Goal: Task Accomplishment & Management: Complete application form

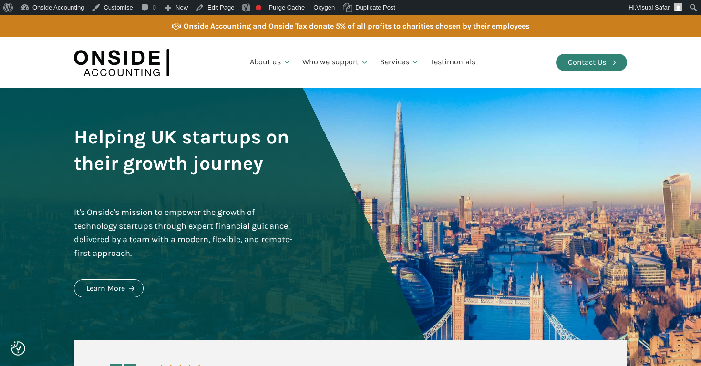
click at [574, 61] on div "Contact Us" at bounding box center [587, 62] width 38 height 12
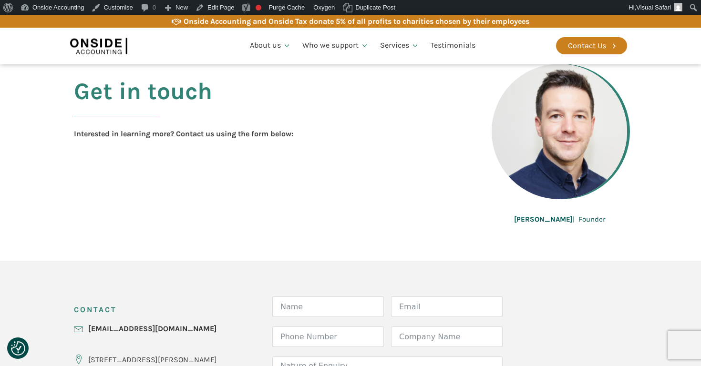
scroll to position [244, 0]
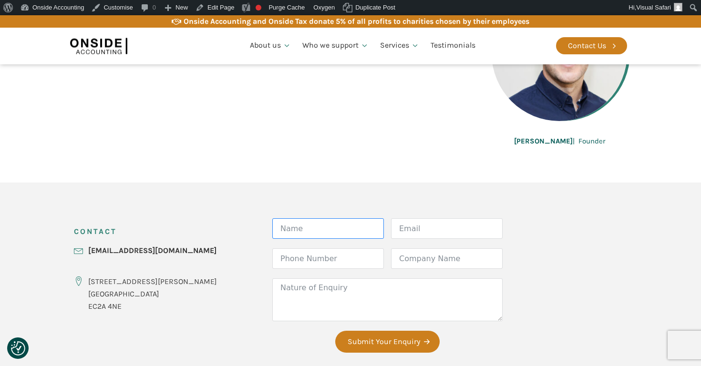
click at [289, 232] on input "Name" at bounding box center [328, 228] width 112 height 21
paste input "[PERSON_NAME]"
type input "[PERSON_NAME]"
click at [311, 265] on input "Phone Number" at bounding box center [328, 259] width 112 height 21
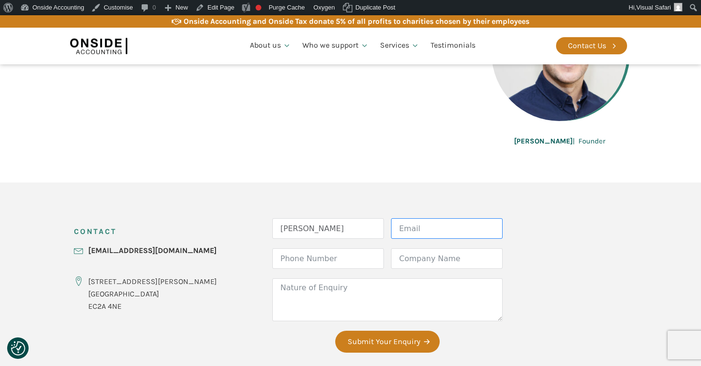
click at [405, 232] on input "Email" at bounding box center [447, 228] width 112 height 21
paste input "[PERSON_NAME][EMAIL_ADDRESS][DOMAIN_NAME]"
type input "[PERSON_NAME][EMAIL_ADDRESS][DOMAIN_NAME]"
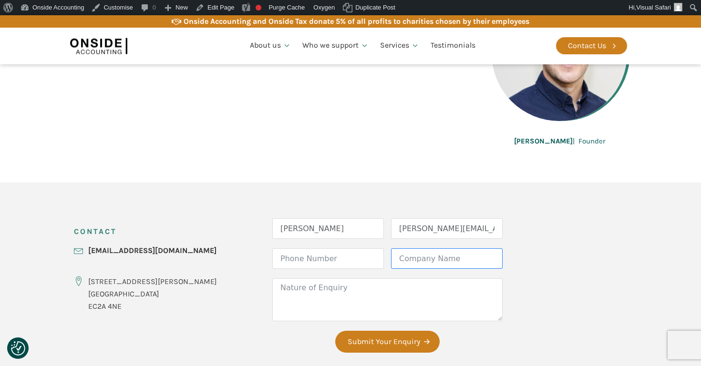
click at [406, 267] on input "Company Name" at bounding box center [447, 259] width 112 height 21
paste input "Visual Safari"
type input "Visual Safari"
click at [356, 302] on textarea "Nature of Enquiry" at bounding box center [387, 300] width 230 height 43
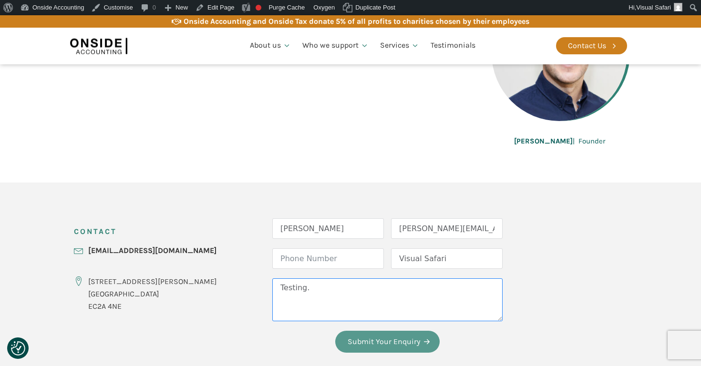
type textarea "Testing."
click at [386, 345] on button "Submit Your Enquiry" at bounding box center [387, 342] width 104 height 22
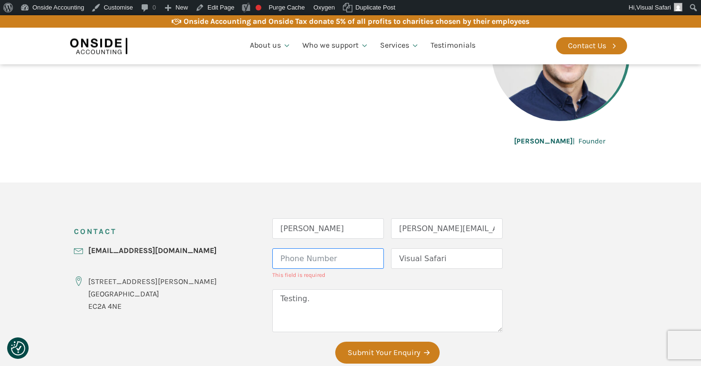
click at [304, 260] on input "Phone Number" at bounding box center [328, 259] width 112 height 21
type input "01234567890"
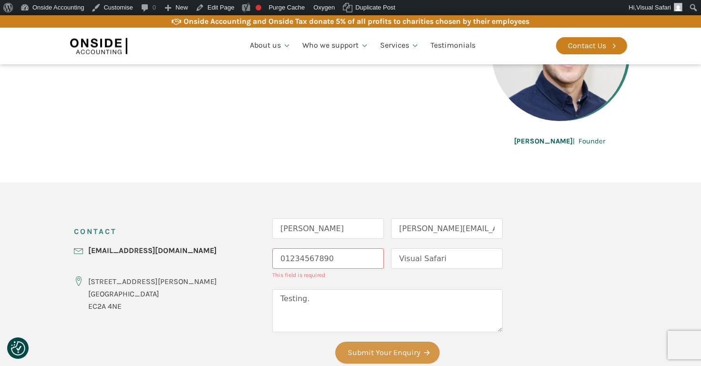
click at [342, 363] on div "CONTACT [EMAIL_ADDRESS][DOMAIN_NAME] [STREET_ADDRESS][PERSON_NAME] Form Name [P…" at bounding box center [350, 296] width 572 height 227
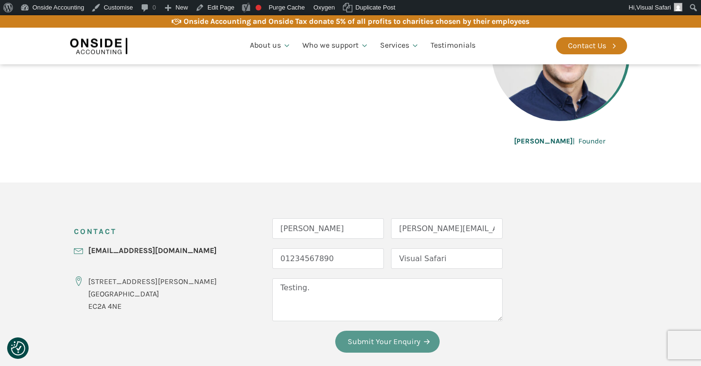
click at [361, 342] on button "Submit Your Enquiry" at bounding box center [387, 342] width 104 height 22
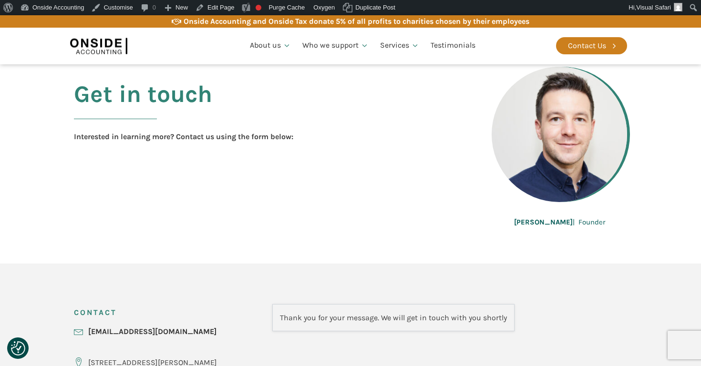
scroll to position [160, 0]
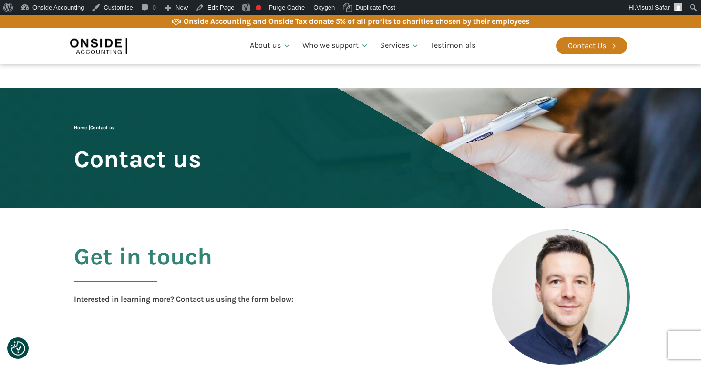
scroll to position [336, 0]
